Goal: Book appointment/travel/reservation

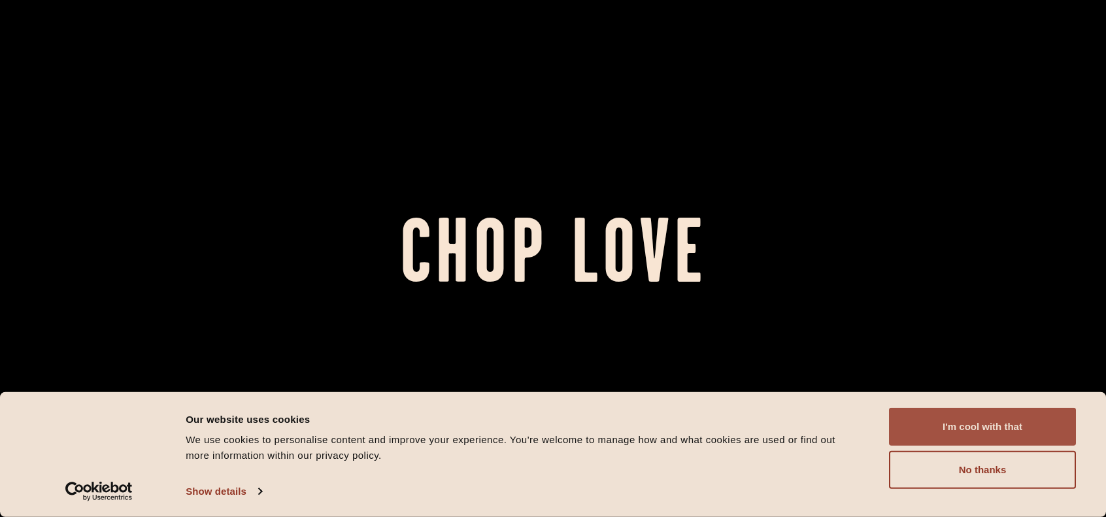
click at [972, 444] on button "I'm cool with that" at bounding box center [982, 427] width 187 height 38
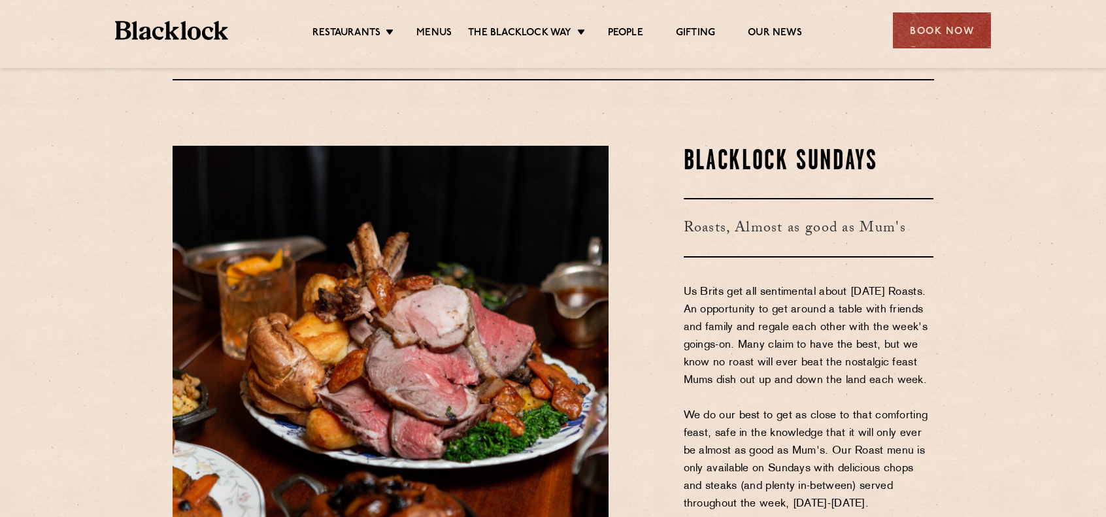
scroll to position [1606, 0]
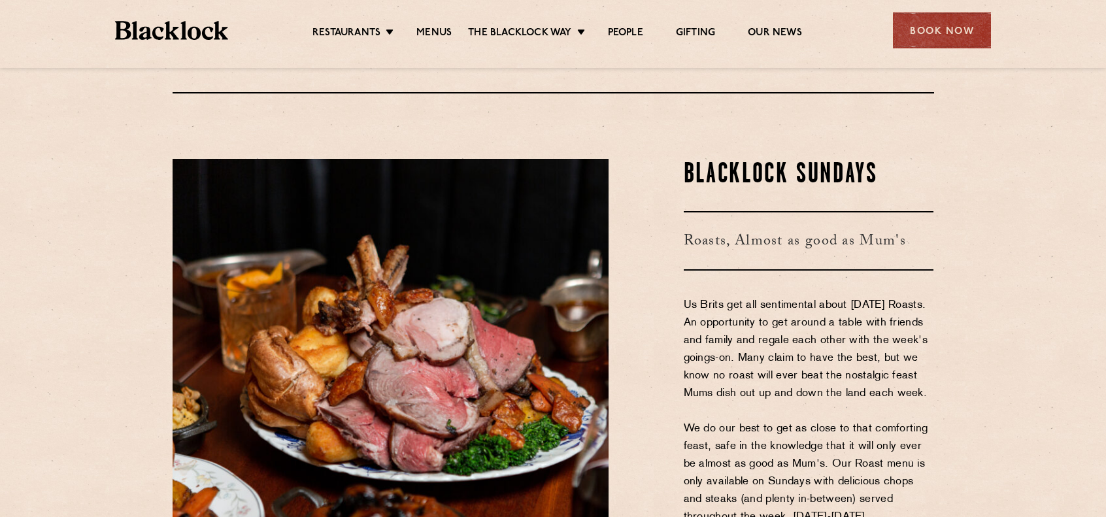
click at [430, 25] on ul "Restaurants Soho City Shoreditch Covent Garden Canary Wharf Manchester Birmingh…" at bounding box center [557, 30] width 658 height 21
click at [433, 33] on link "Menus" at bounding box center [433, 34] width 35 height 14
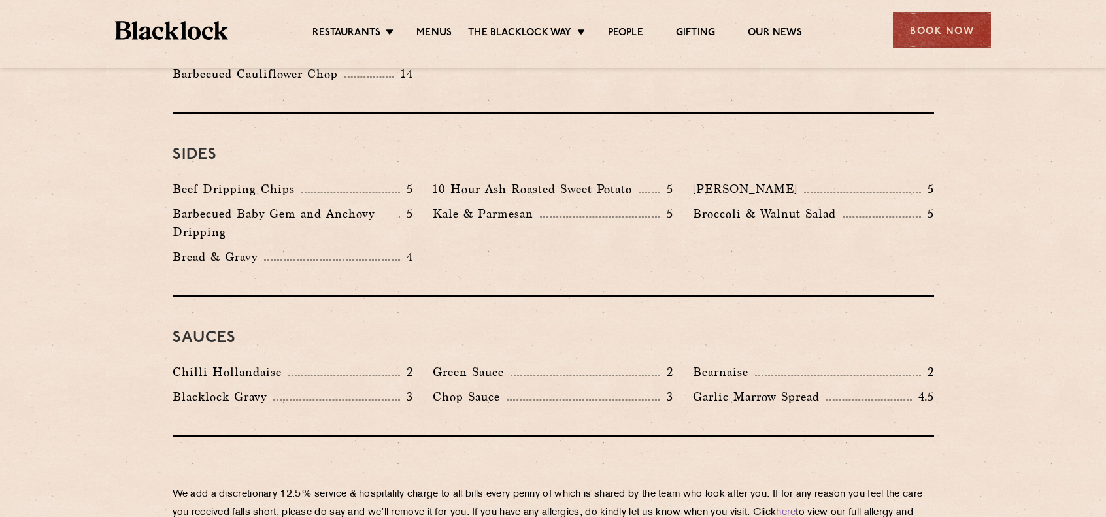
scroll to position [2178, 0]
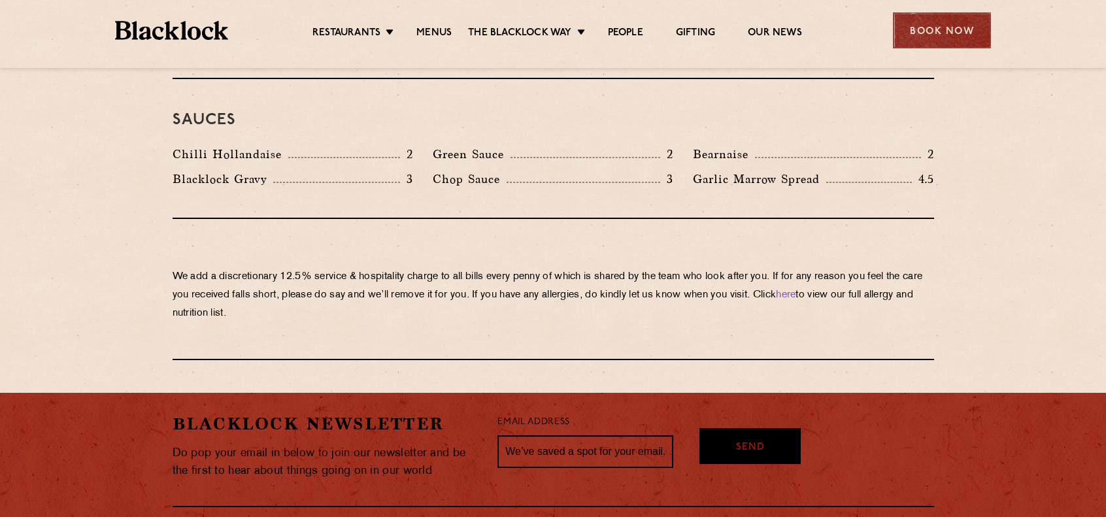
click at [940, 25] on div "Book Now" at bounding box center [942, 30] width 98 height 36
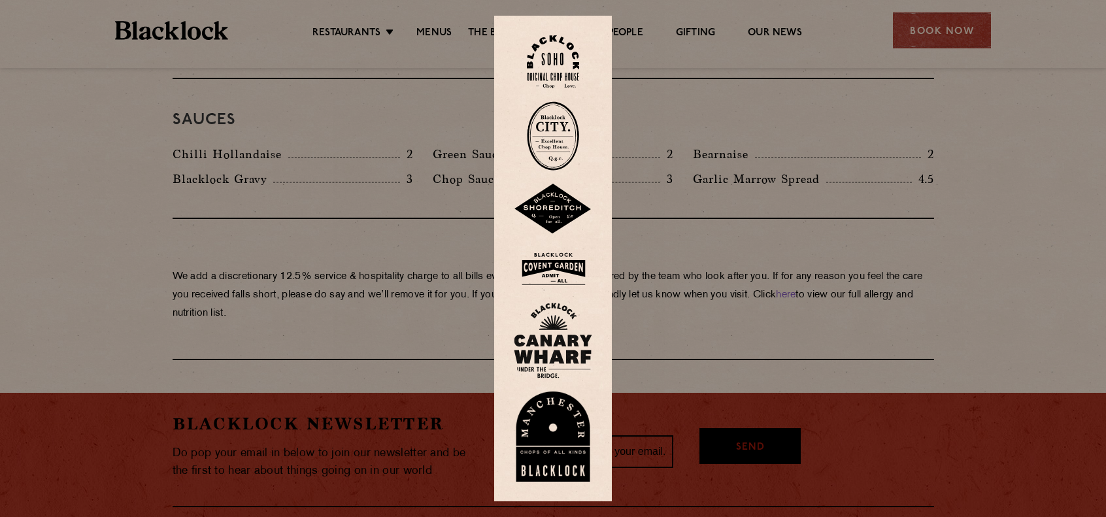
click at [562, 54] on img at bounding box center [553, 61] width 52 height 53
